Goal: Information Seeking & Learning: Learn about a topic

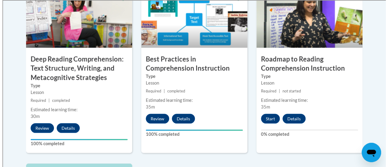
scroll to position [572, 0]
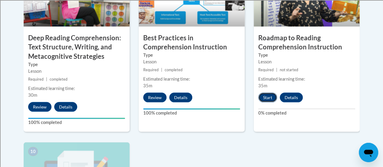
click at [267, 93] on button "Start" at bounding box center [267, 97] width 19 height 10
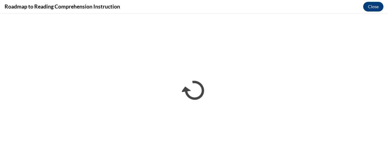
scroll to position [0, 0]
